Goal: Task Accomplishment & Management: Use online tool/utility

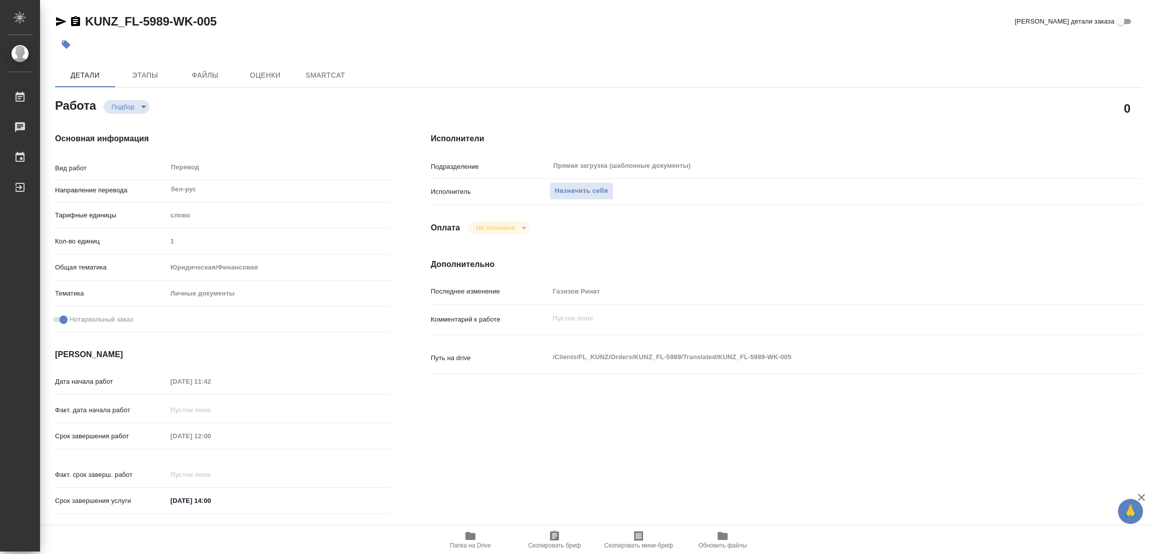
type textarea "x"
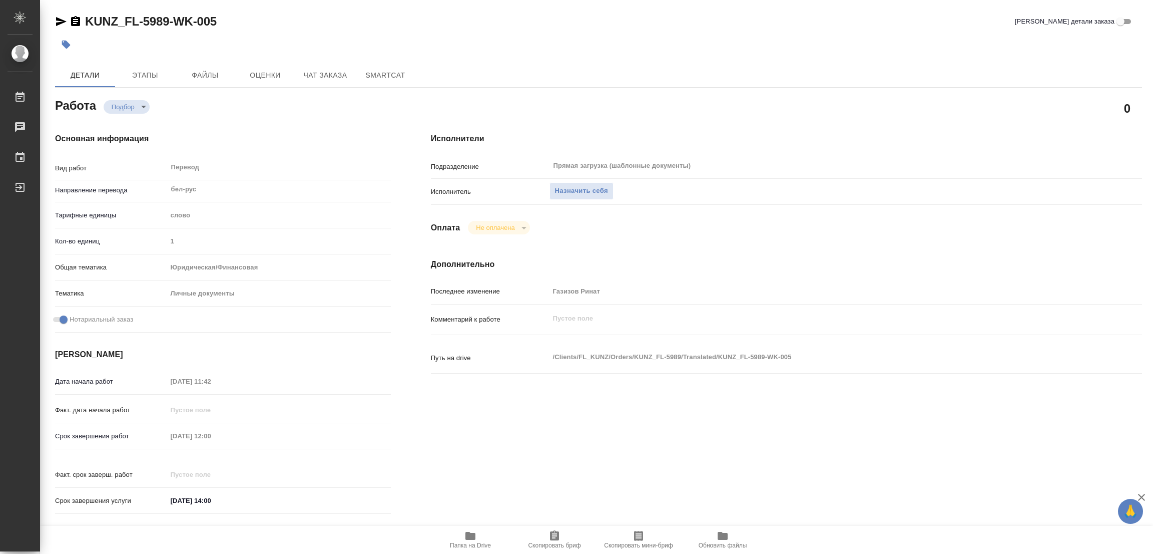
type textarea "x"
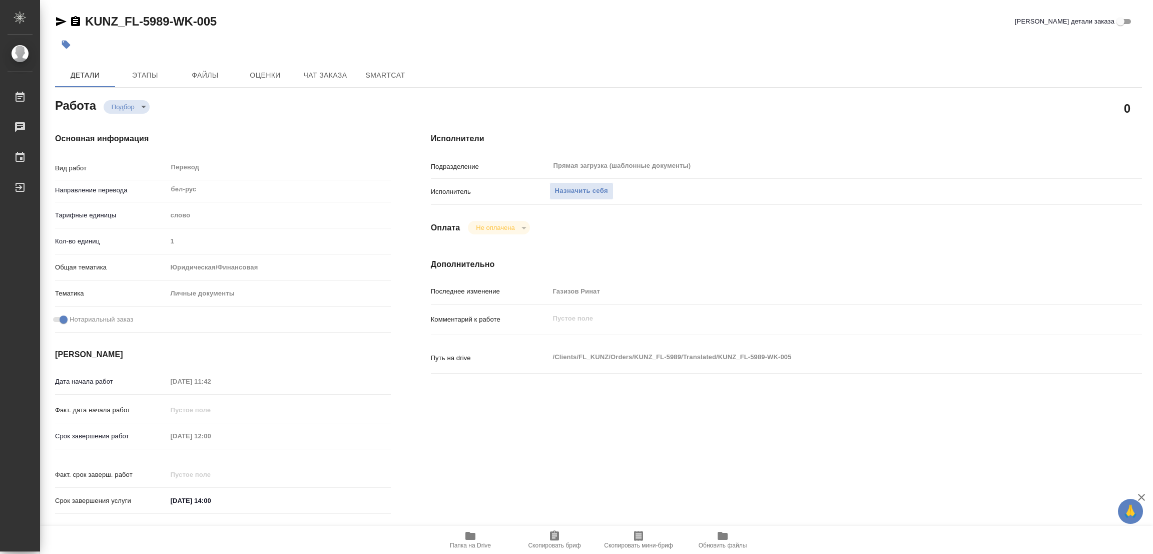
type textarea "x"
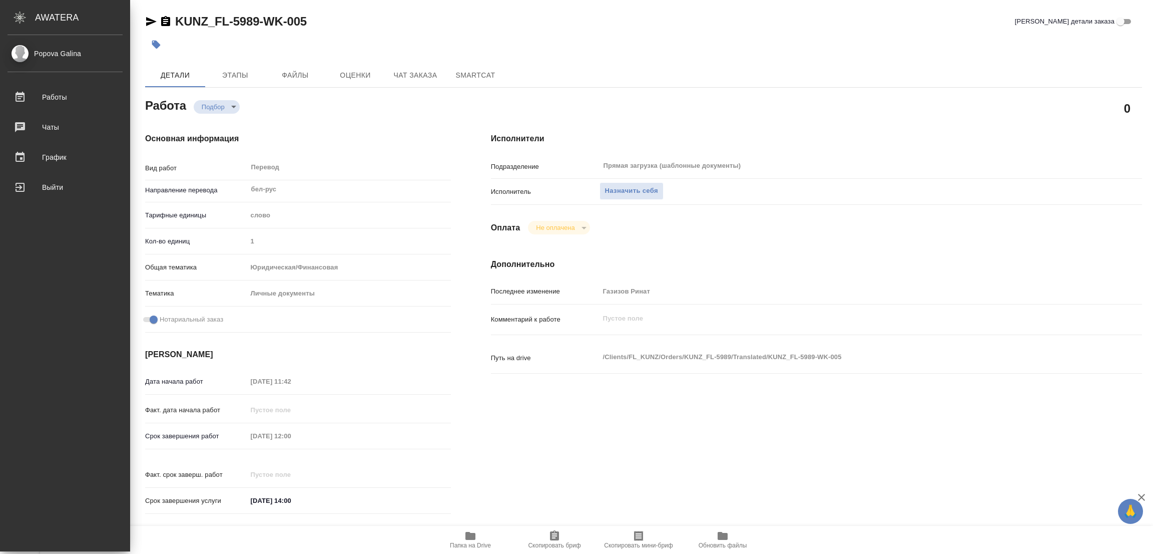
type textarea "x"
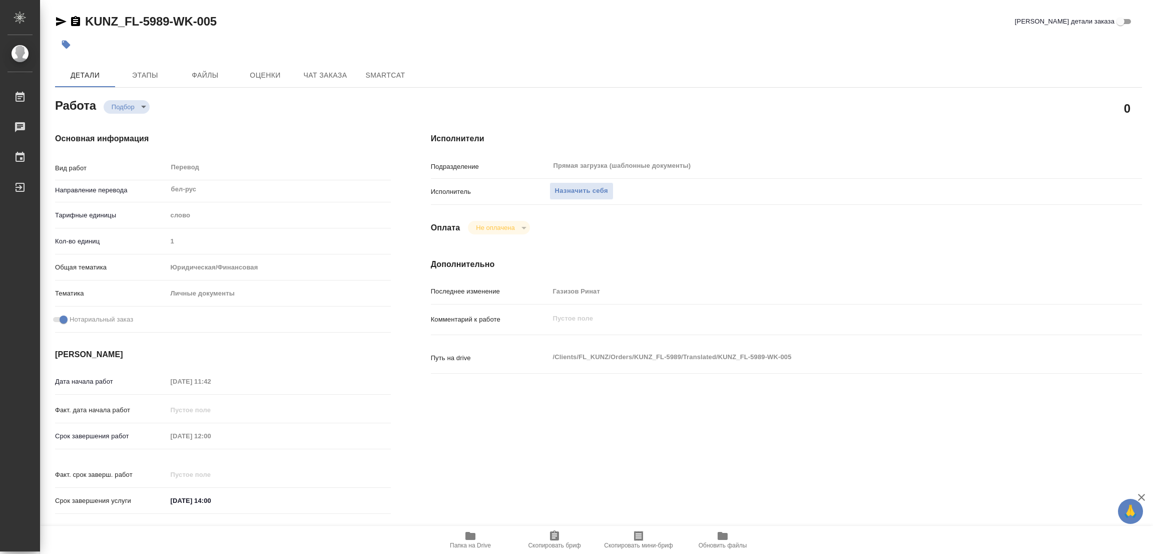
type textarea "x"
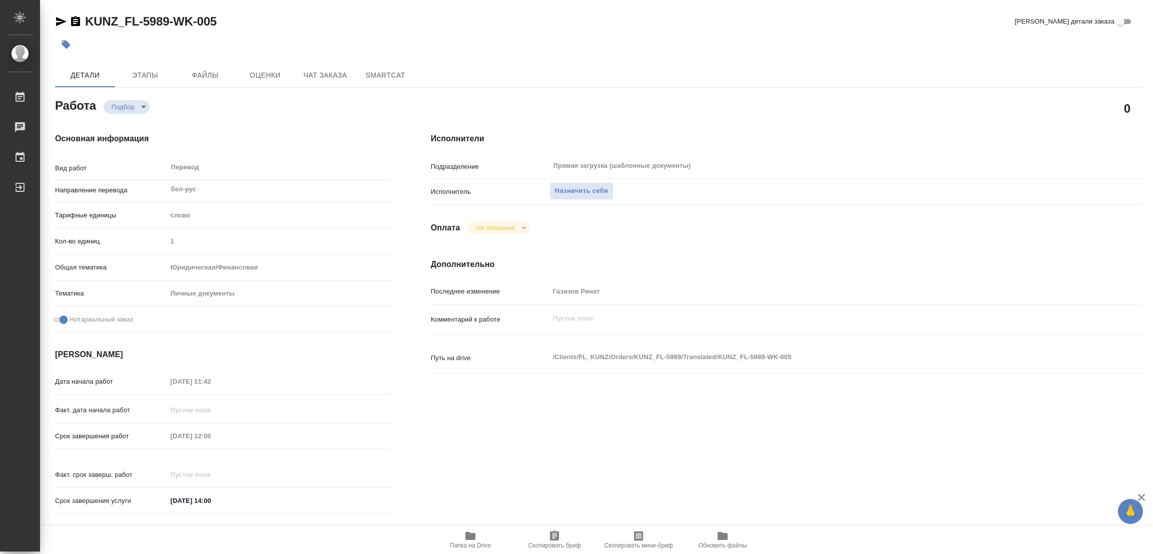
type textarea "x"
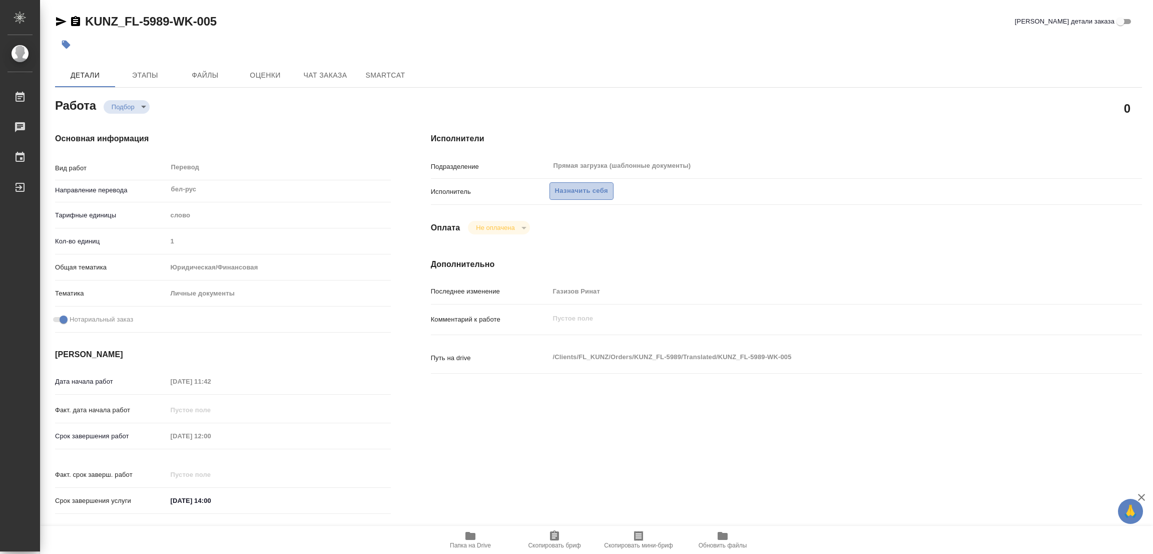
click at [572, 189] on span "Назначить себя" at bounding box center [581, 191] width 53 height 12
